Goal: Information Seeking & Learning: Learn about a topic

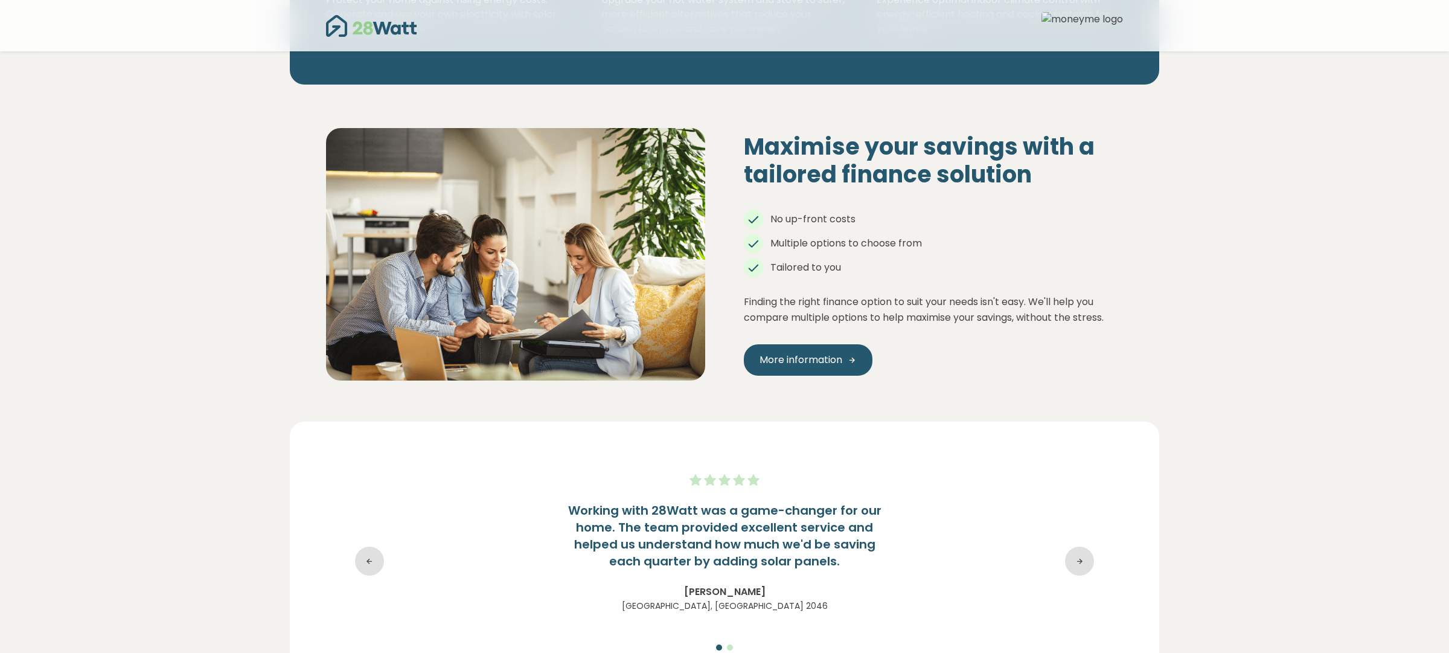
scroll to position [1676, 0]
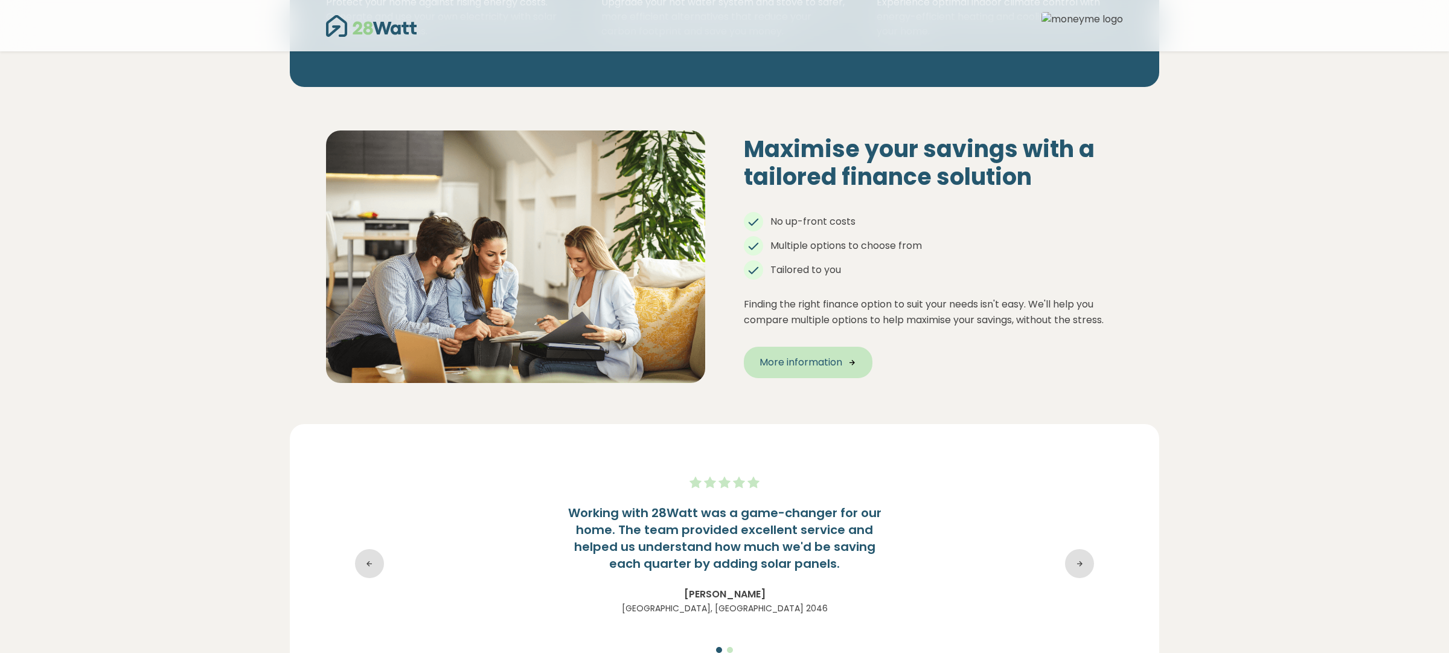
click at [783, 355] on span "More information" at bounding box center [801, 362] width 83 height 14
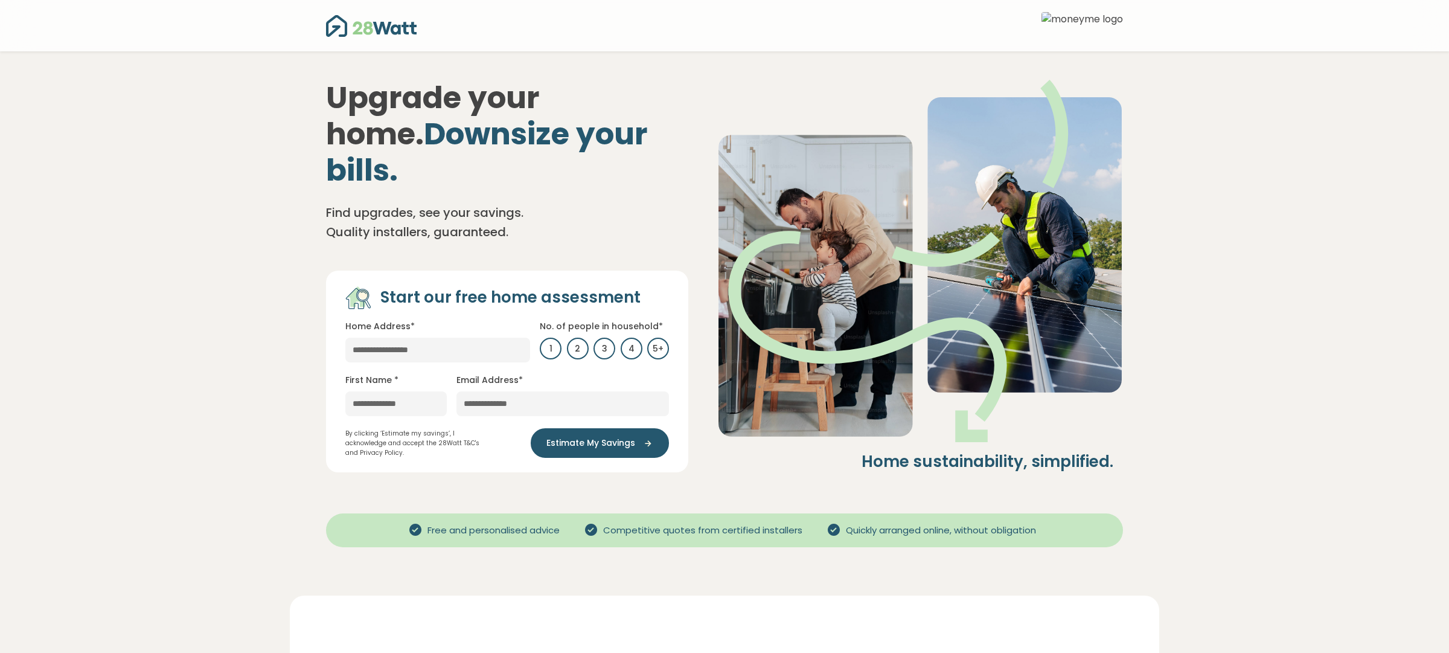
scroll to position [7, 0]
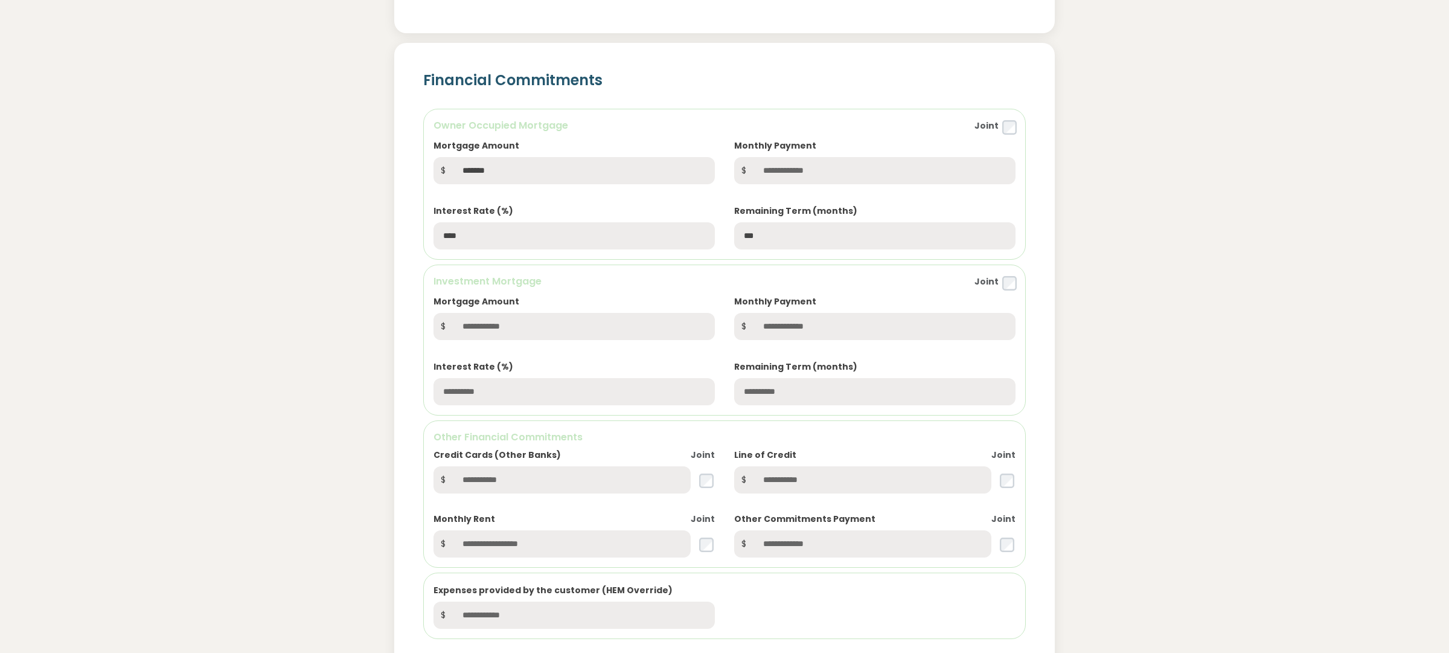
scroll to position [861, 0]
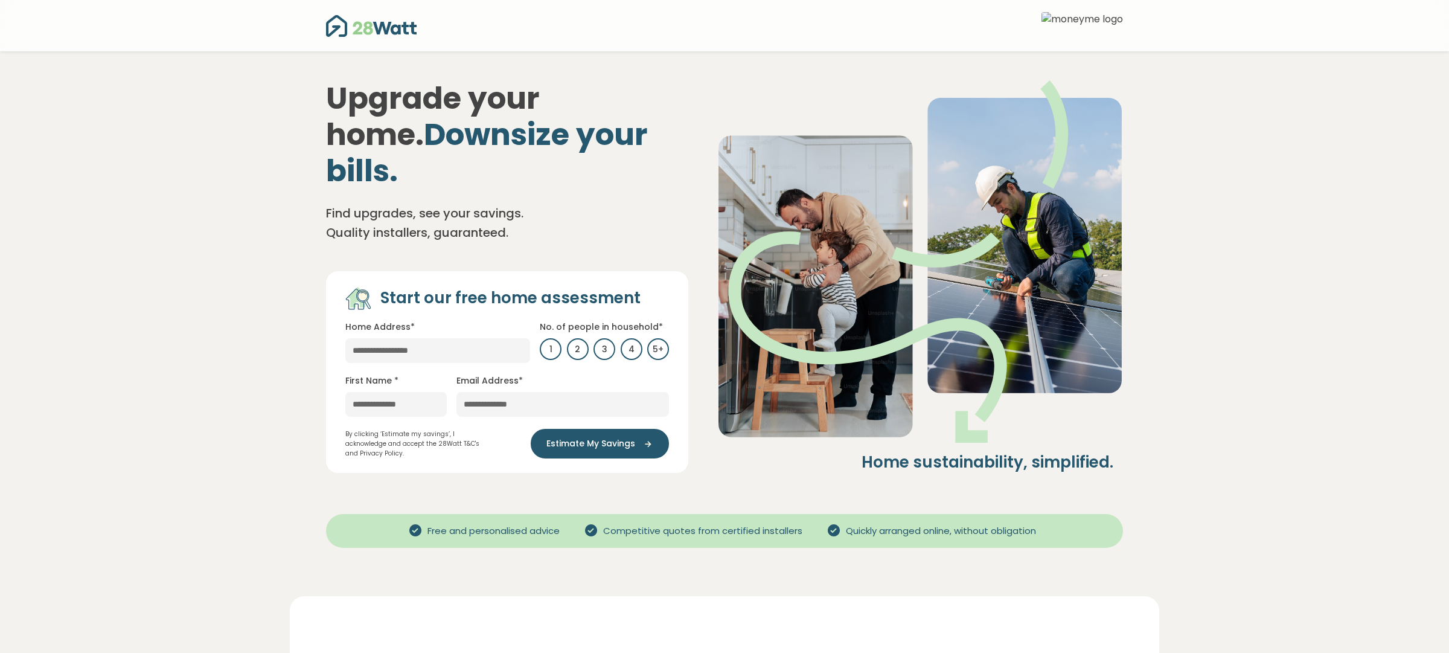
scroll to position [14, 0]
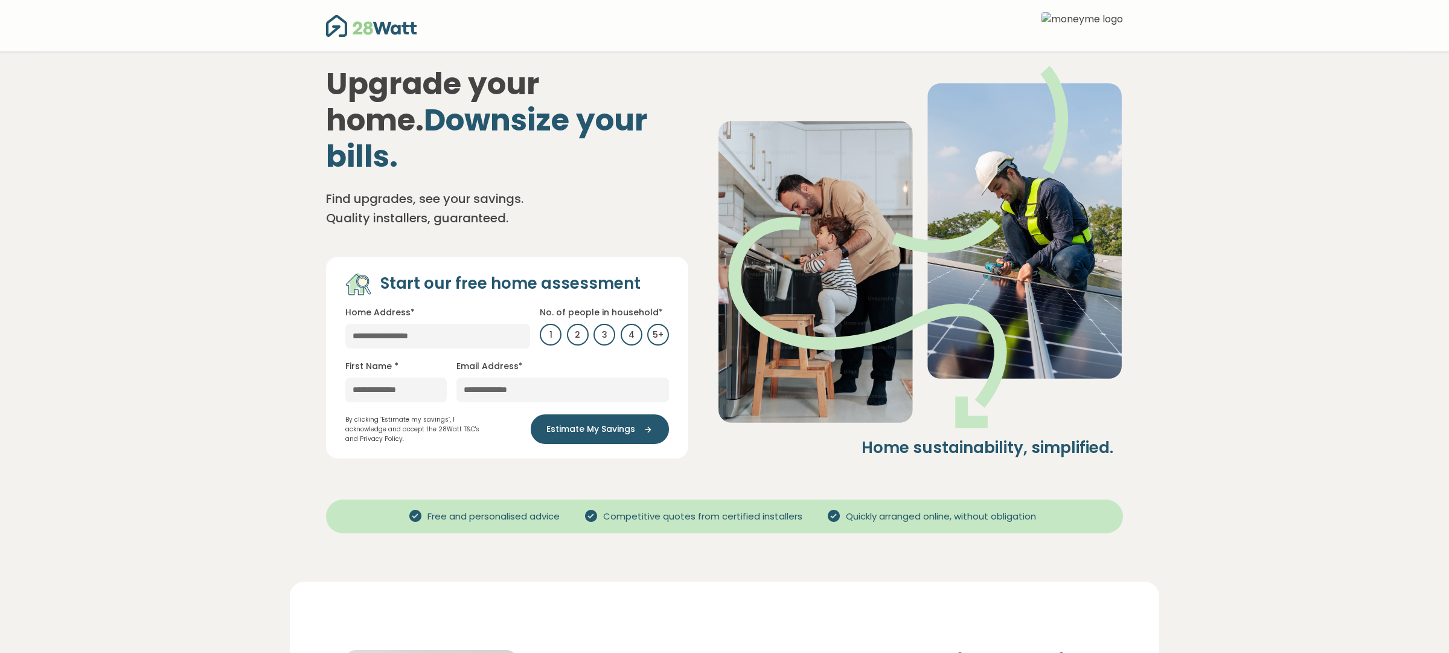
click at [423, 415] on p "By clicking ‘Estimate my savings’, I acknowledge and accept the 28Watt T&C's an…" at bounding box center [418, 429] width 147 height 29
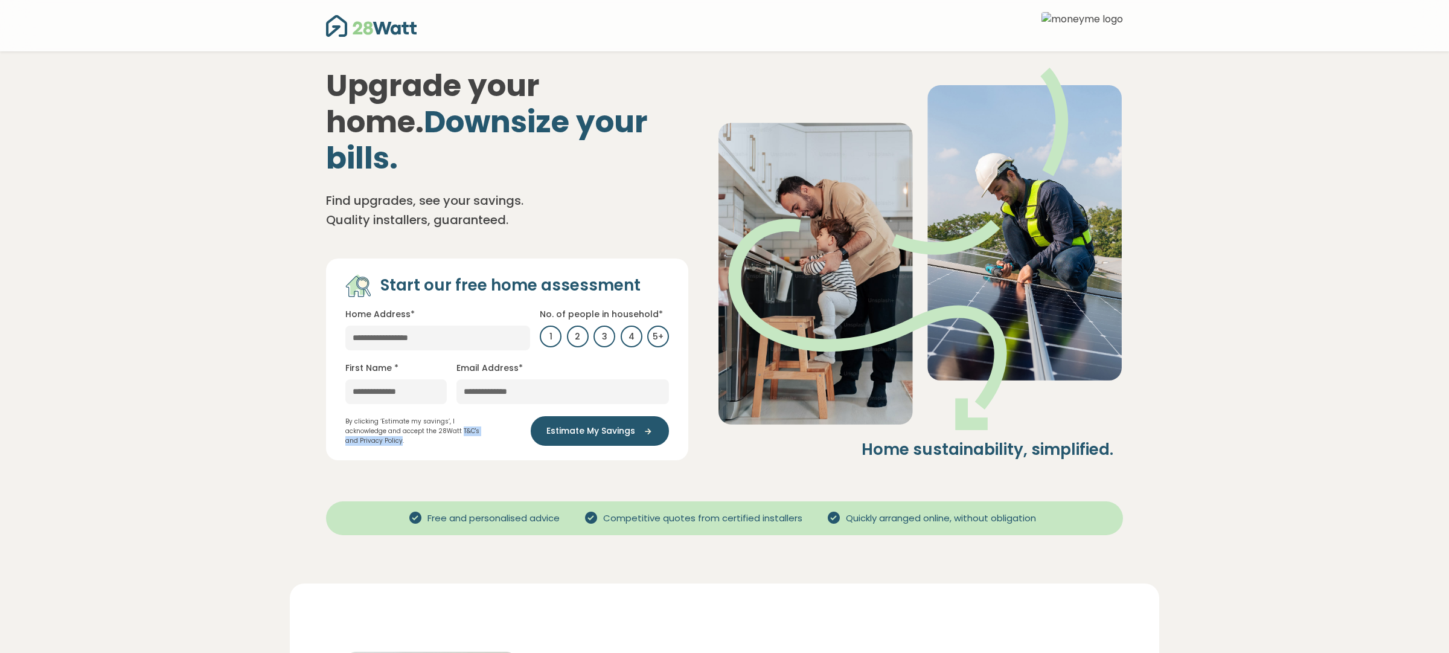
drag, startPoint x: 418, startPoint y: 396, endPoint x: 488, endPoint y: 398, distance: 70.1
click at [488, 417] on p "By clicking ‘Estimate my savings’, I acknowledge and accept the 28Watt T&C's an…" at bounding box center [418, 431] width 147 height 29
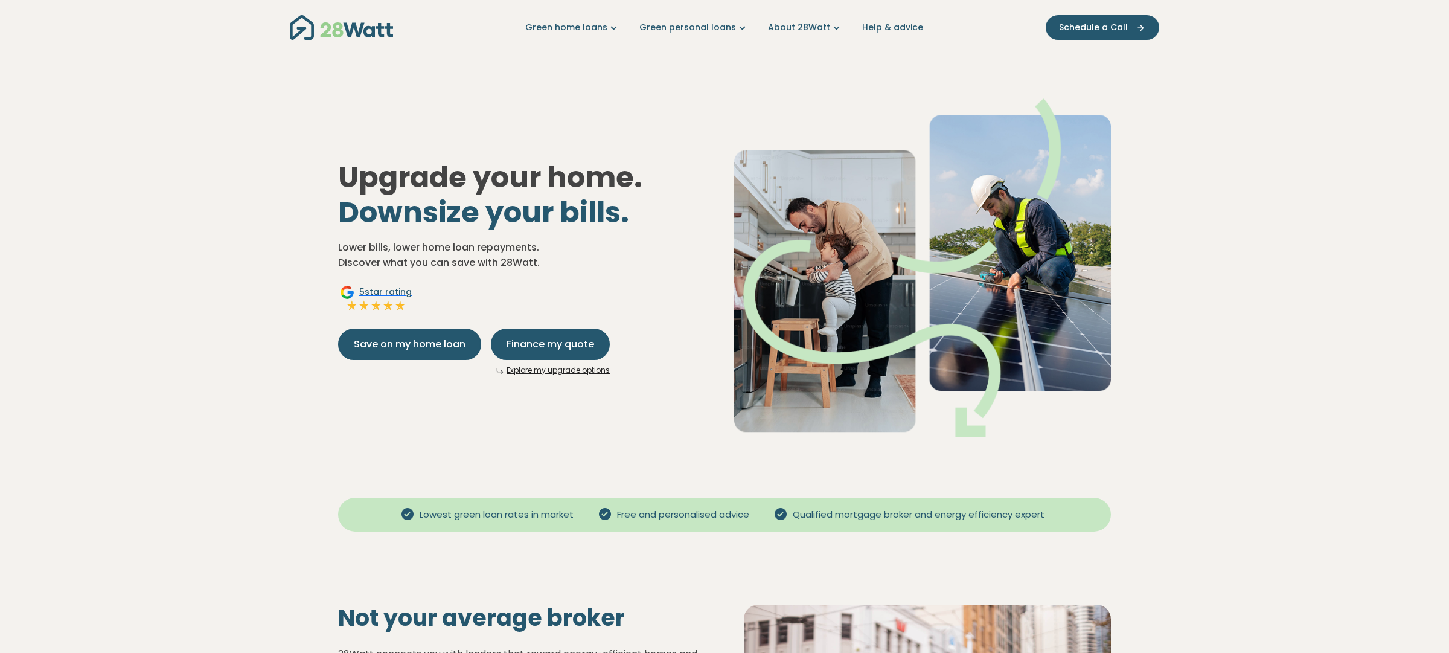
click at [562, 366] on link "Explore my upgrade options" at bounding box center [558, 370] width 103 height 10
